Goal: Information Seeking & Learning: Understand process/instructions

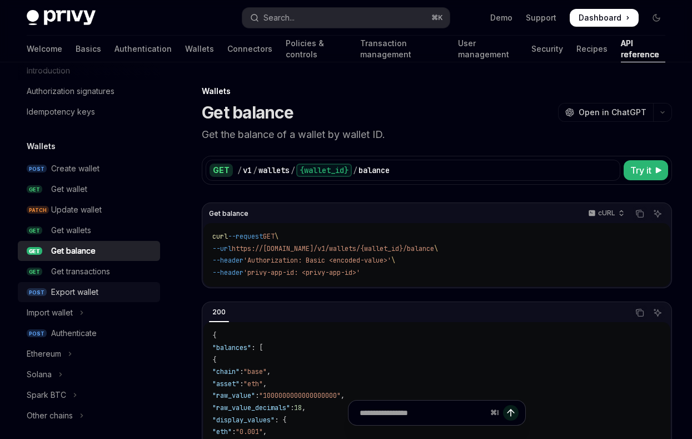
scroll to position [41, 0]
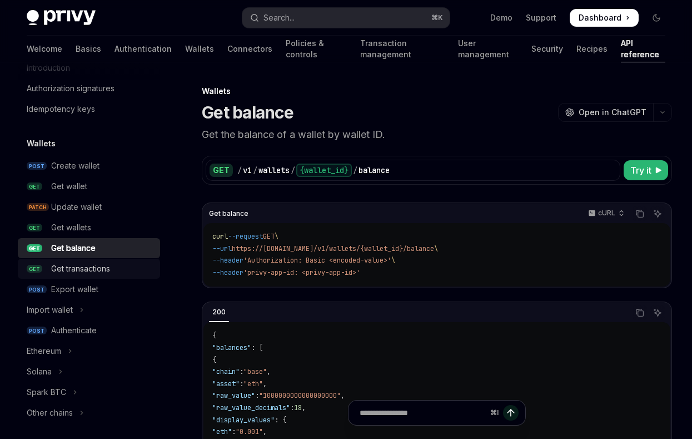
click at [107, 272] on div "Get transactions" at bounding box center [80, 268] width 59 height 13
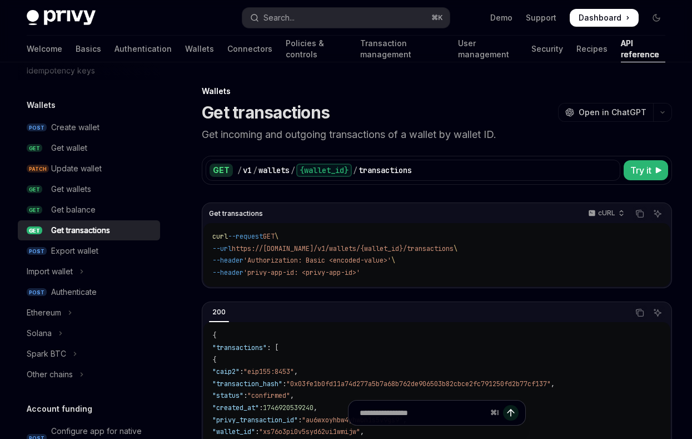
scroll to position [93, 0]
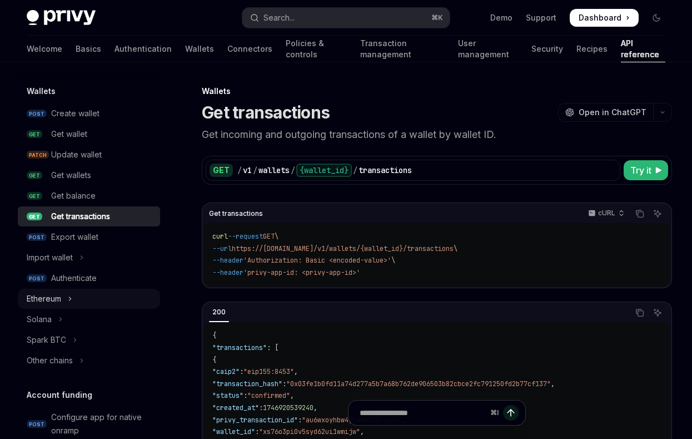
click at [74, 299] on button "Ethereum" at bounding box center [89, 299] width 142 height 20
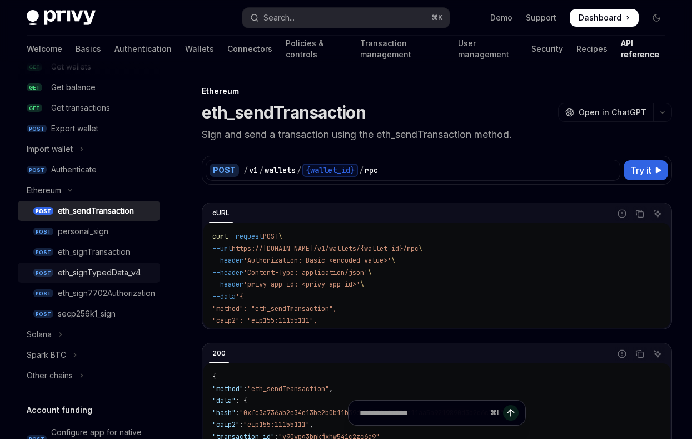
scroll to position [205, 0]
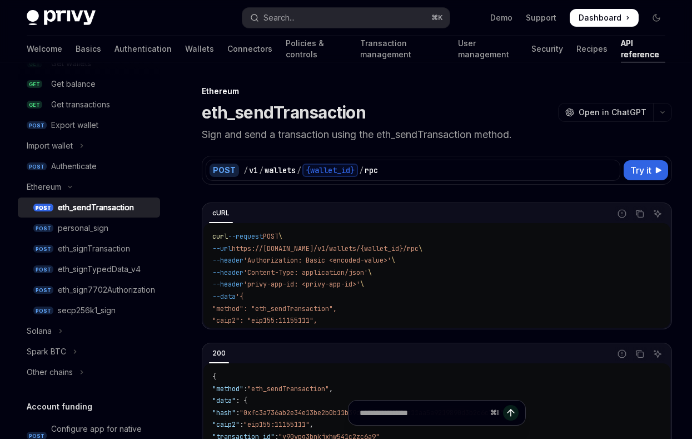
click at [106, 210] on div "eth_sendTransaction" at bounding box center [96, 207] width 76 height 13
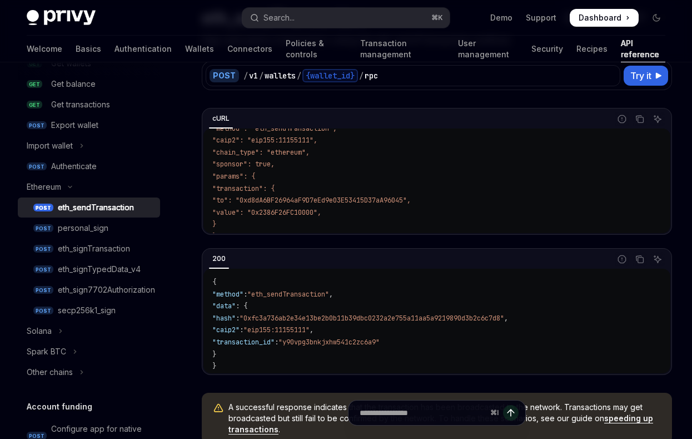
scroll to position [87, 0]
click at [74, 374] on button "Other chains" at bounding box center [89, 372] width 142 height 20
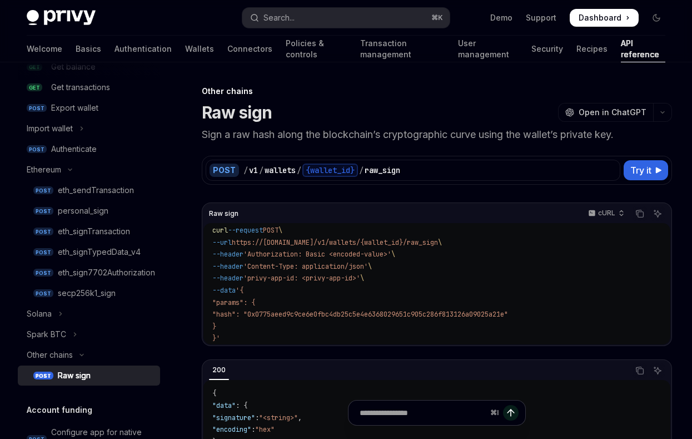
scroll to position [1, 0]
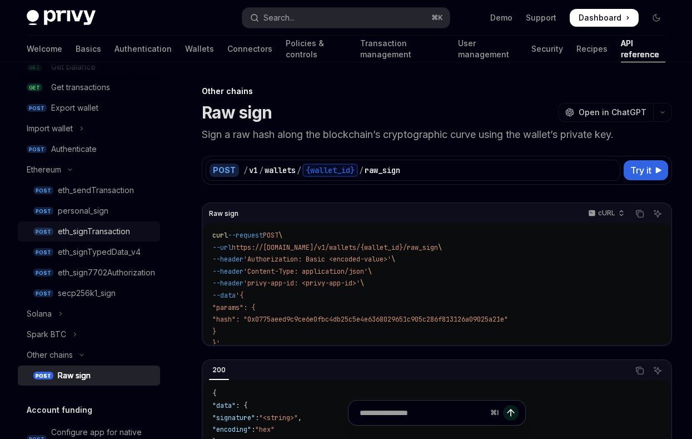
click at [145, 229] on div "eth_signTransaction" at bounding box center [106, 231] width 96 height 13
type textarea "*"
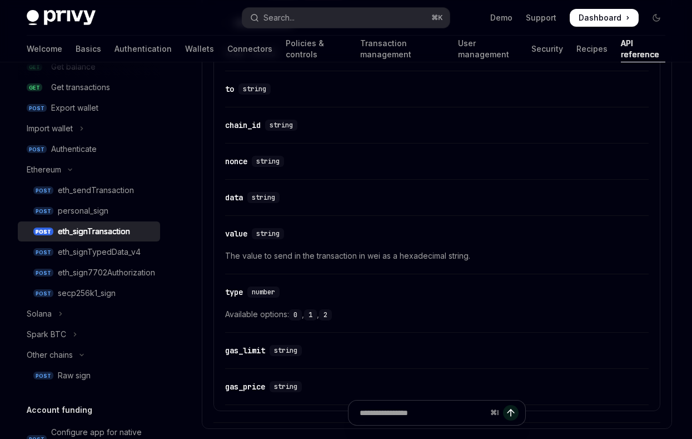
scroll to position [993, 0]
